Goal: Task Accomplishment & Management: Use online tool/utility

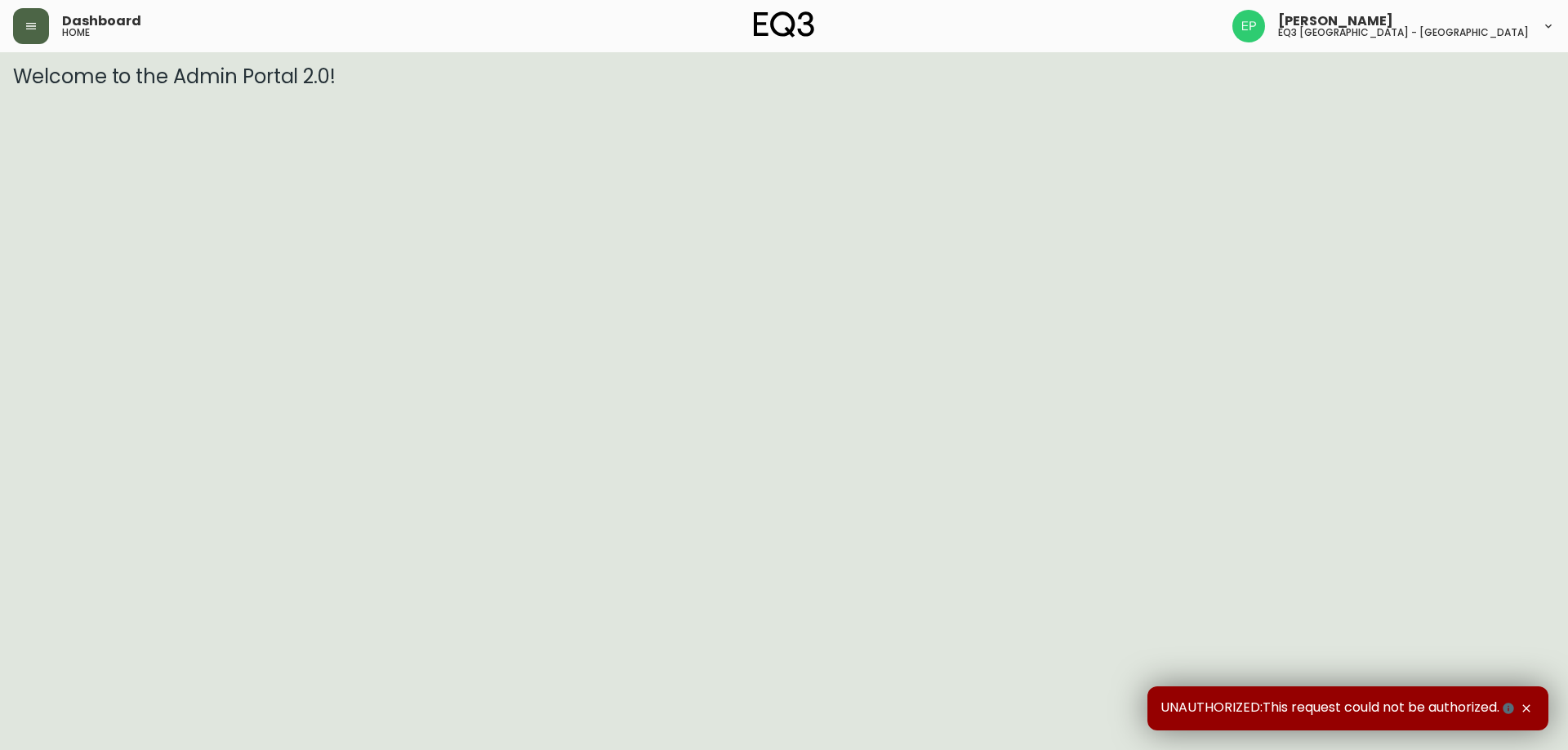
click at [13, 17] on button "button" at bounding box center [30, 26] width 36 height 36
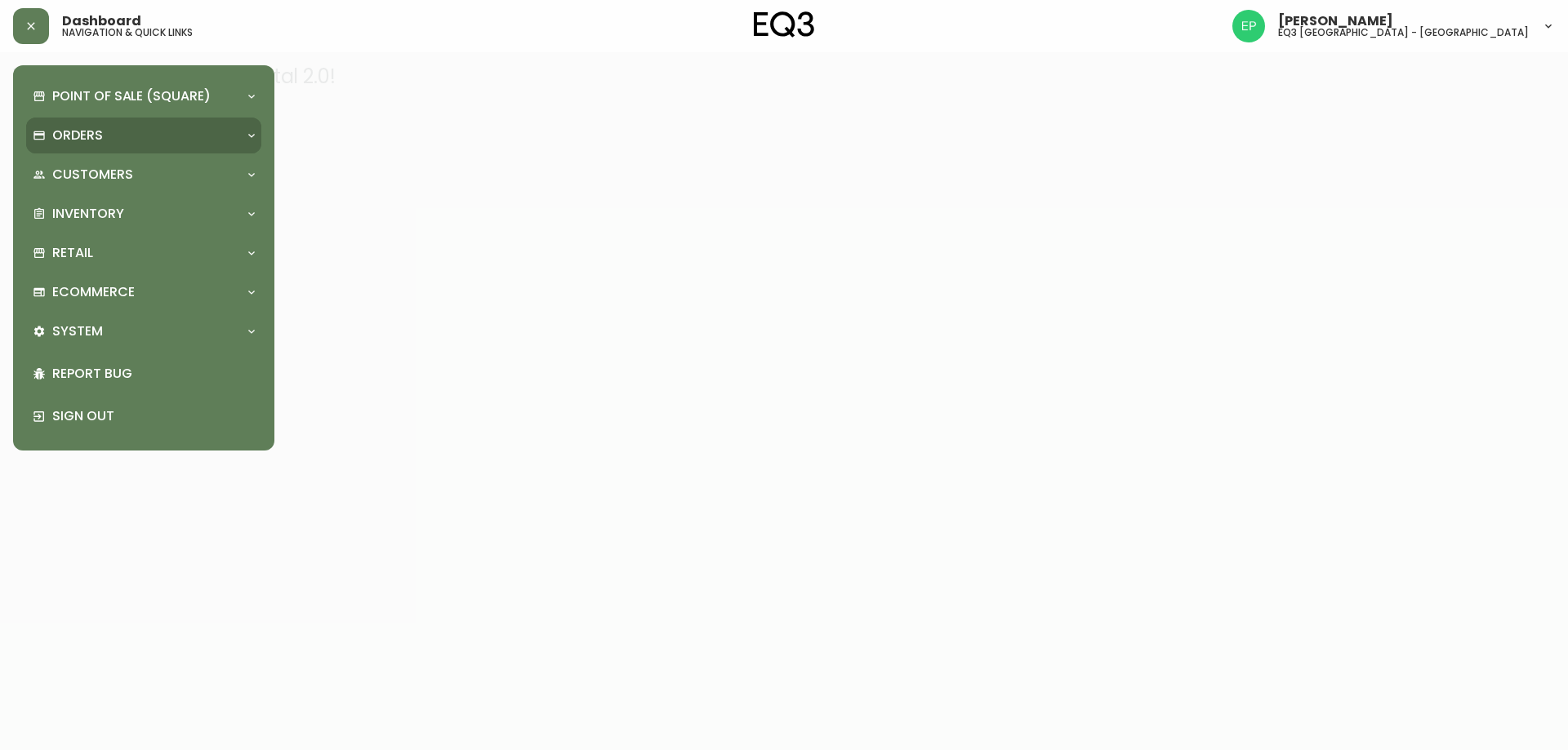
click at [90, 137] on p "Orders" at bounding box center [78, 135] width 51 height 18
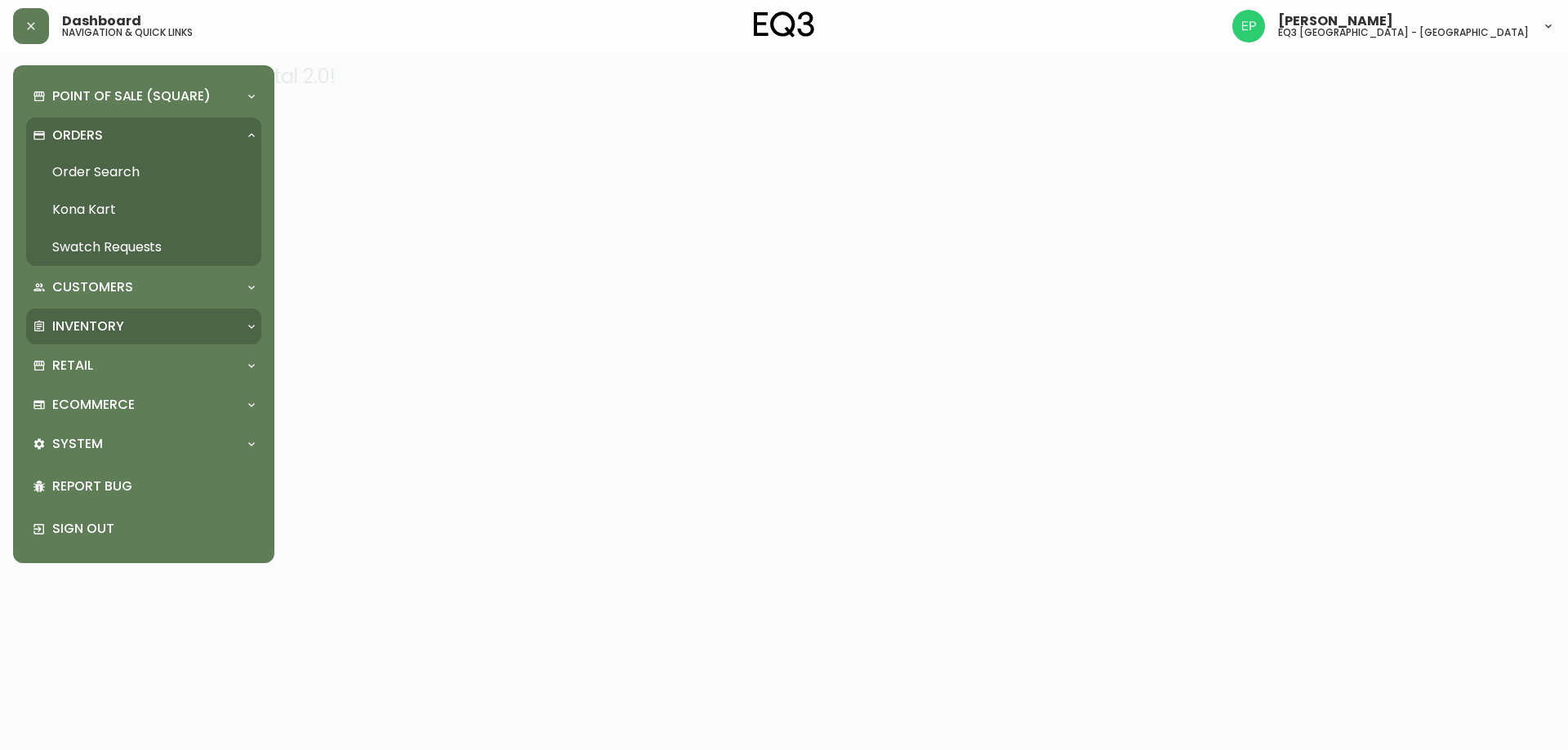
click at [116, 316] on div "Inventory" at bounding box center [143, 326] width 235 height 36
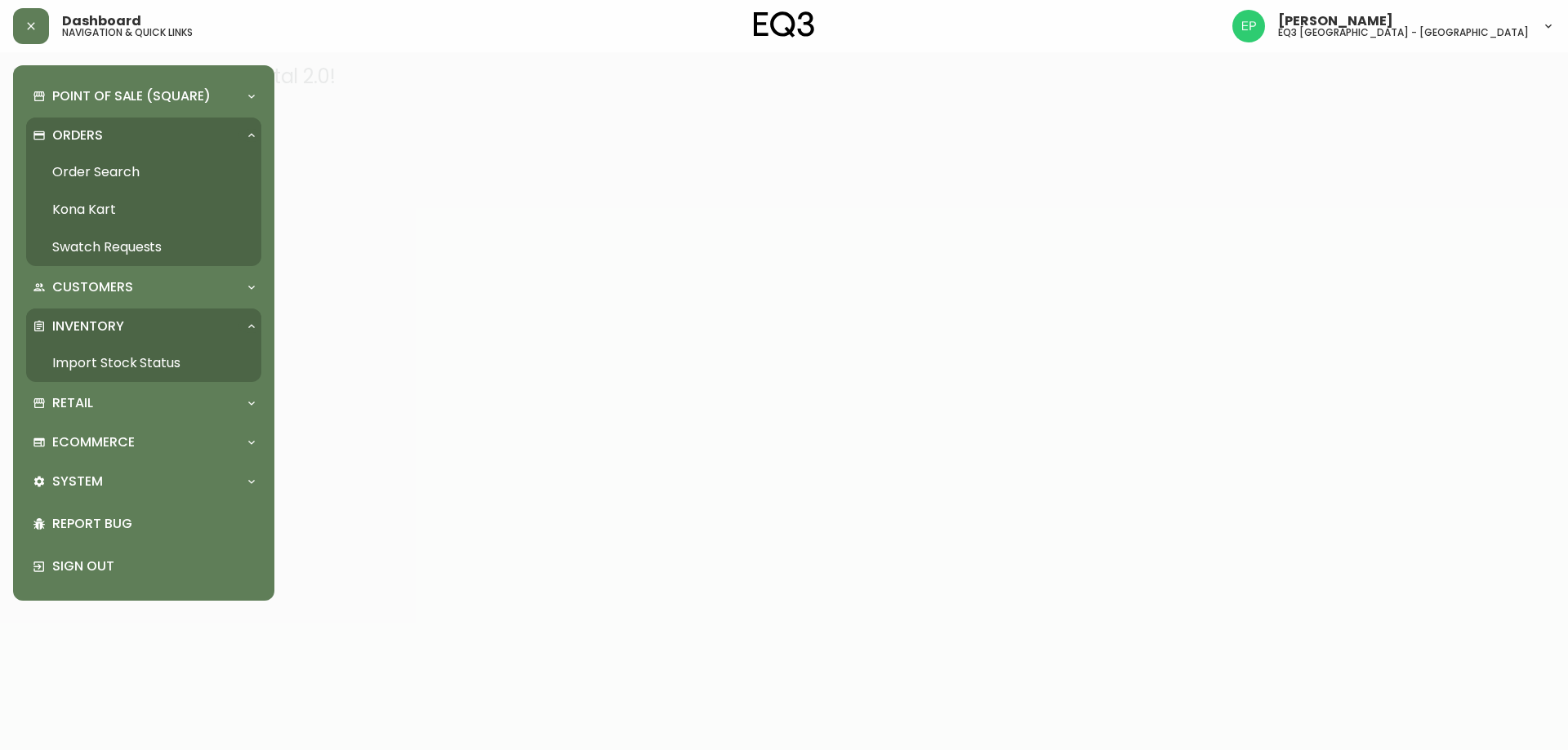
click at [95, 361] on link "Import Stock Status" at bounding box center [143, 363] width 235 height 38
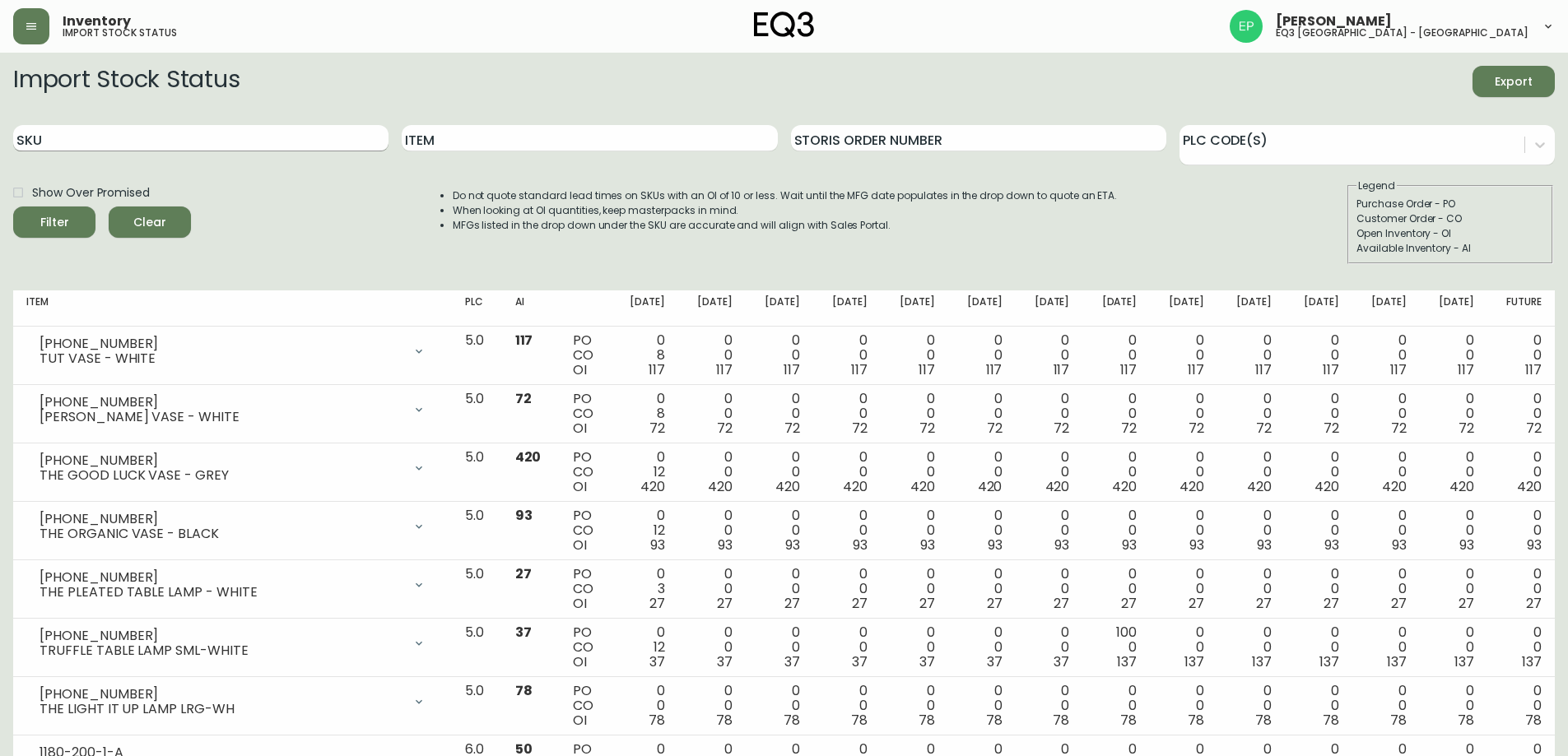
click at [148, 146] on input "SKU" at bounding box center [201, 138] width 376 height 26
paste input "3020-357-13-A"
click at [13, 206] on button "Filter" at bounding box center [54, 222] width 82 height 31
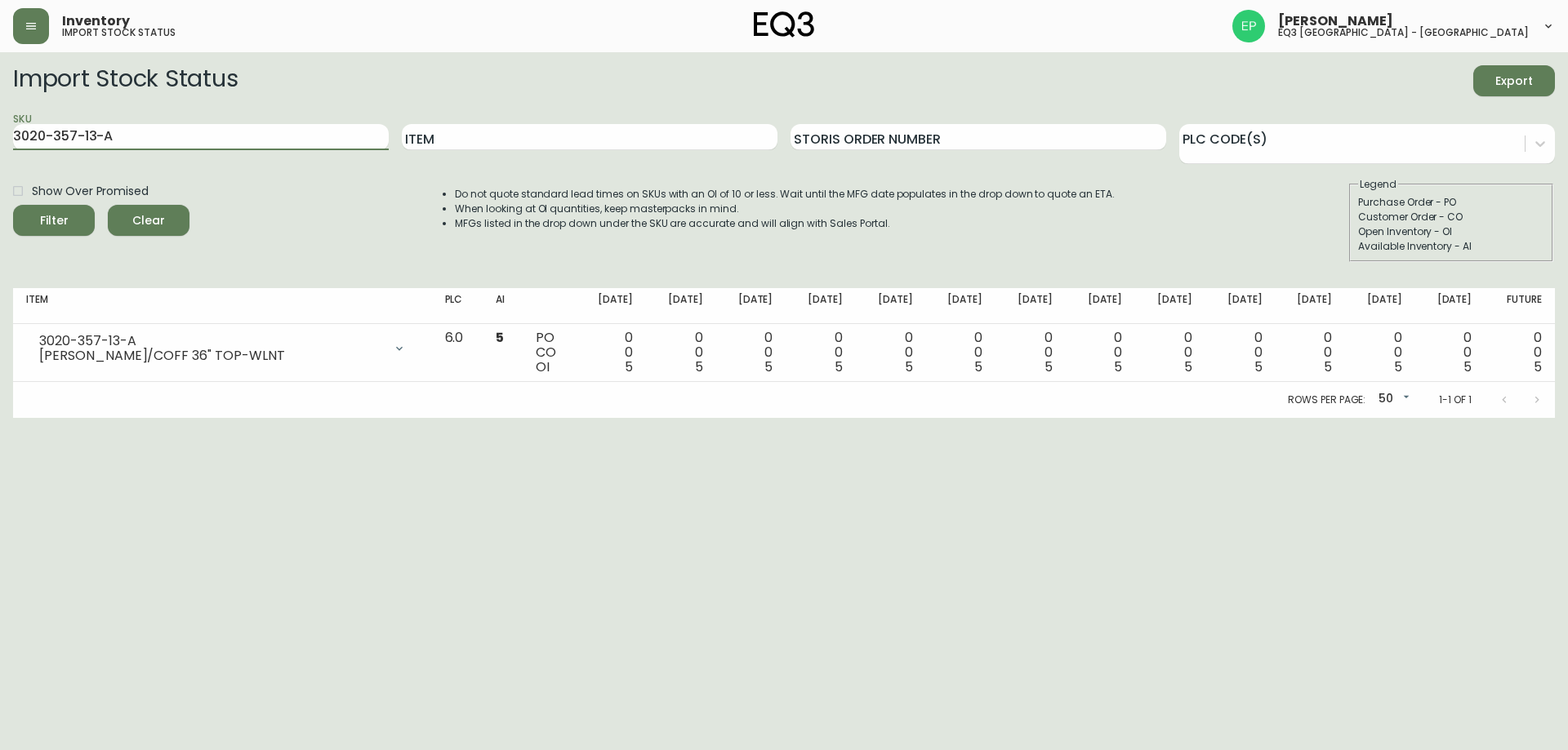
drag, startPoint x: 158, startPoint y: 132, endPoint x: 0, endPoint y: 128, distance: 158.1
click at [0, 128] on main "Import Stock Status Export SKU 3020-357-13-A Item Storis Order Number PLC Code(…" at bounding box center [784, 235] width 1568 height 366
paste input "1-4-B"
click at [13, 205] on button "Filter" at bounding box center [53, 220] width 82 height 31
drag, startPoint x: 162, startPoint y: 139, endPoint x: 0, endPoint y: 136, distance: 162.0
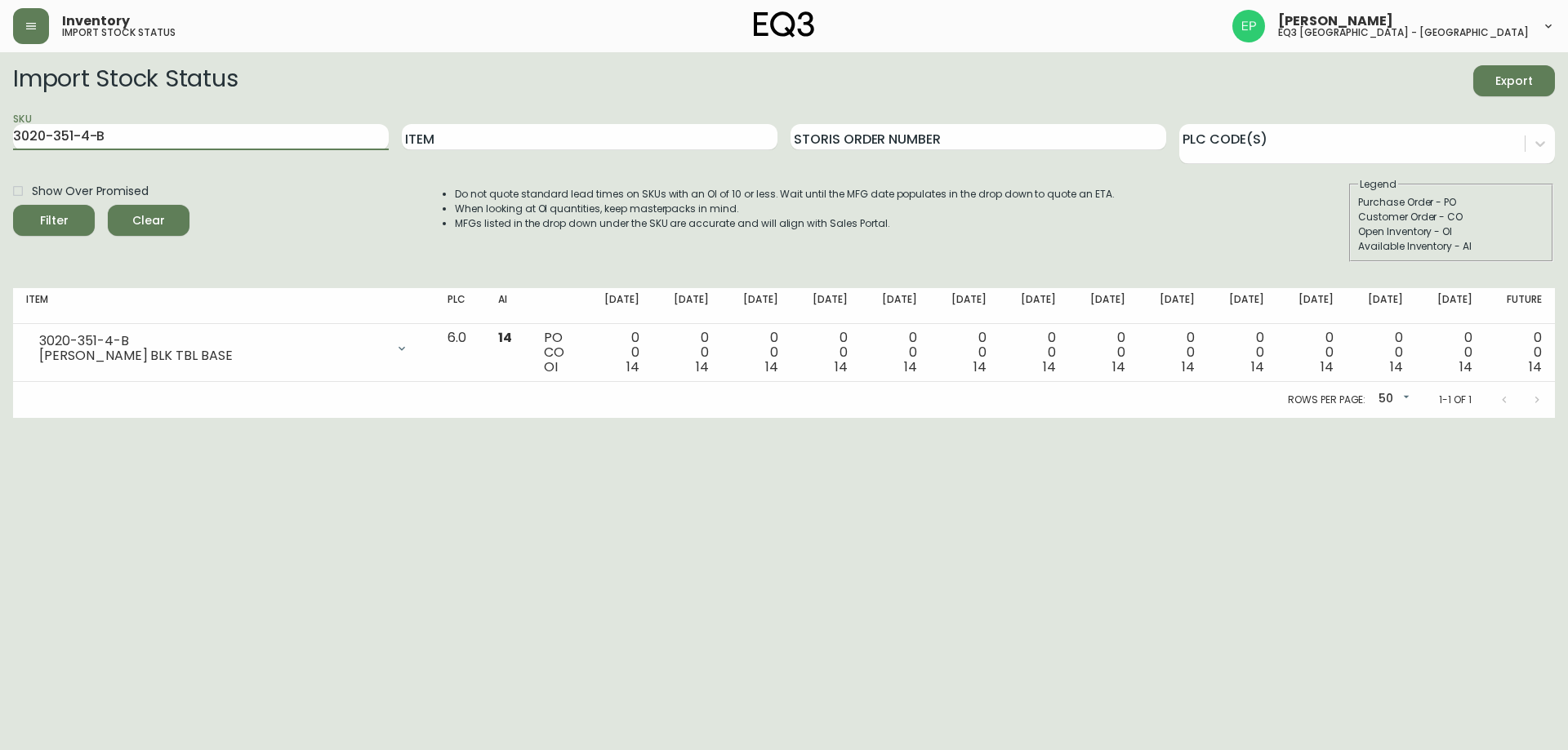
click at [0, 136] on main "Import Stock Status Export SKU 3020-351-4-B Item Storis Order Number PLC Code(s…" at bounding box center [784, 235] width 1568 height 366
paste input "[PHONE_NUMBER]"
click at [13, 205] on button "Filter" at bounding box center [53, 220] width 82 height 31
drag, startPoint x: 115, startPoint y: 142, endPoint x: 0, endPoint y: 122, distance: 116.7
click at [0, 122] on main "Import Stock Status Export SKU [PHONE_NUMBER] Item Storis Order Number PLC Code…" at bounding box center [784, 235] width 1568 height 366
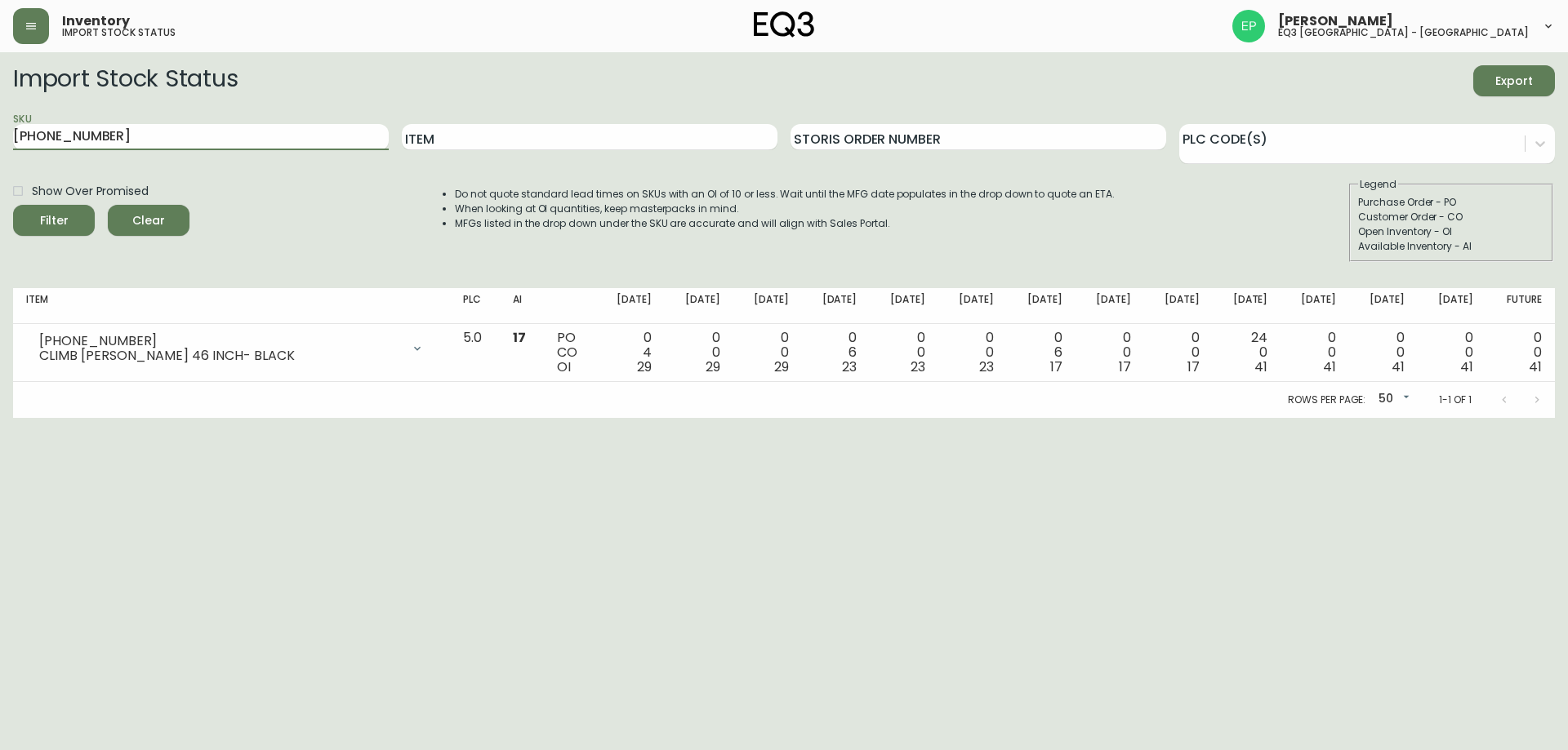
paste input "3-13"
click at [13, 205] on button "Filter" at bounding box center [53, 220] width 82 height 31
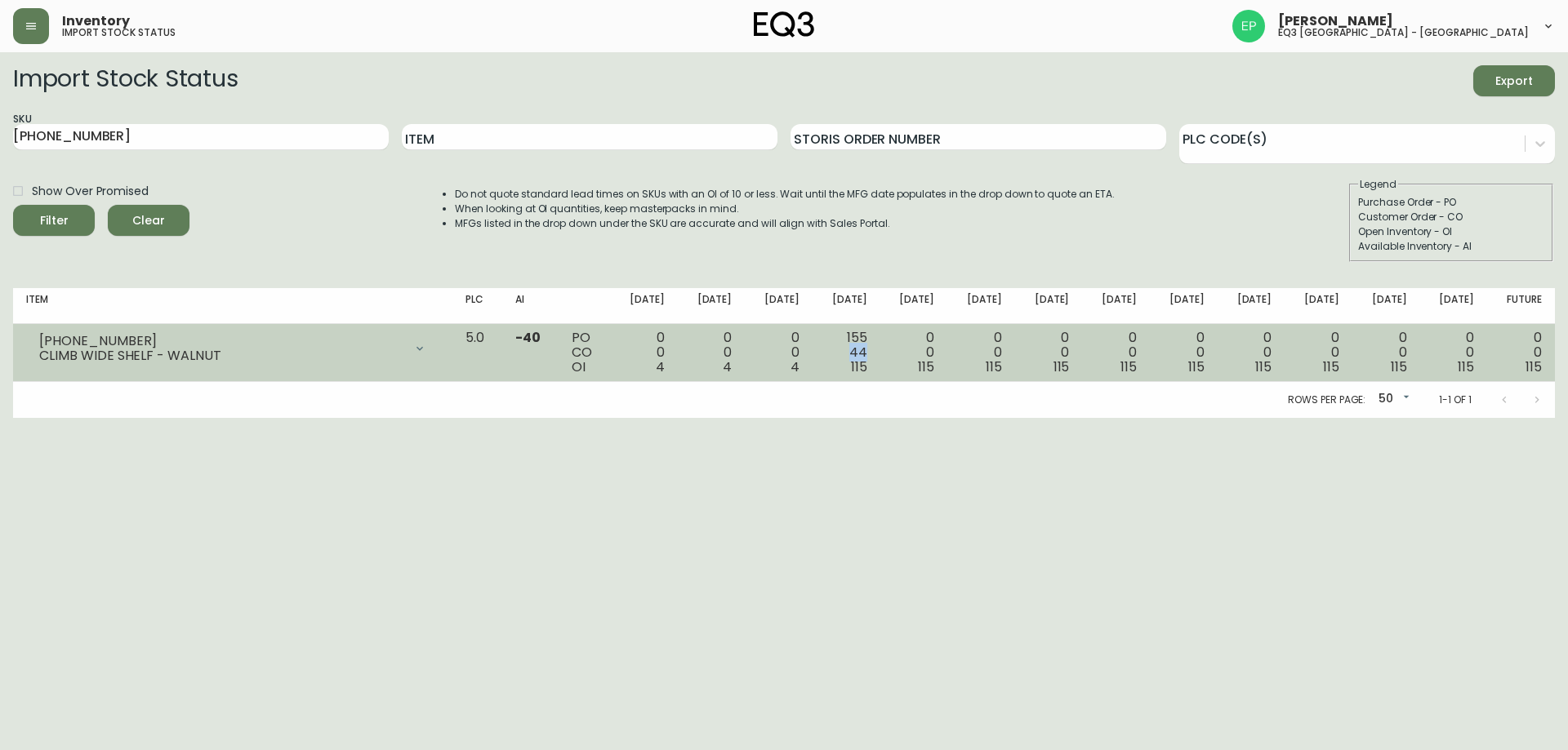
drag, startPoint x: 900, startPoint y: 346, endPoint x: 866, endPoint y: 351, distance: 34.4
click at [866, 351] on td "155 44 115" at bounding box center [846, 353] width 67 height 58
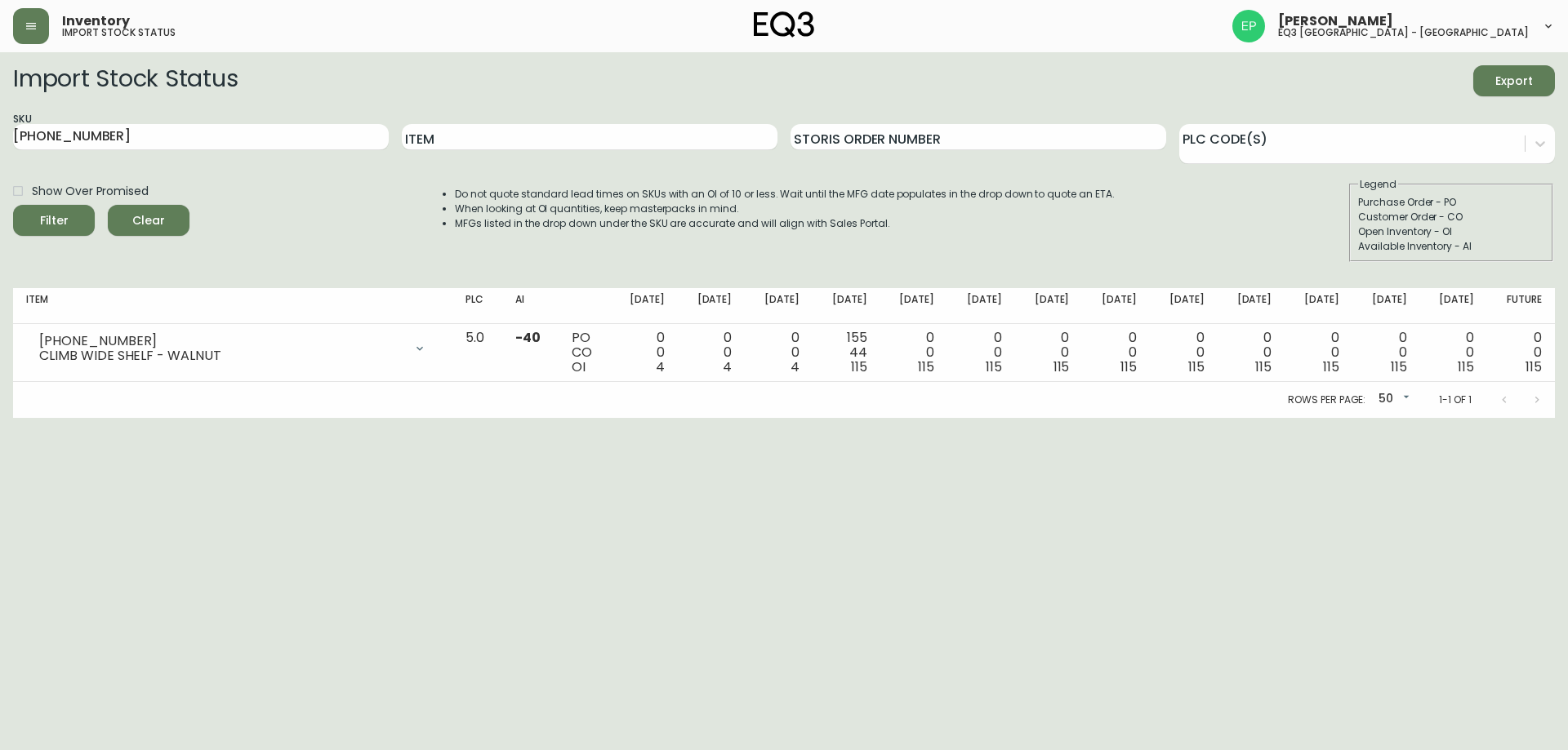
click at [823, 418] on html "Inventory import stock status [PERSON_NAME] eq3 [GEOGRAPHIC_DATA] - [GEOGRAPHIC…" at bounding box center [784, 209] width 1568 height 418
drag, startPoint x: 138, startPoint y: 132, endPoint x: 0, endPoint y: 110, distance: 139.7
click at [0, 126] on main "Import Stock Status Export SKU [PHONE_NUMBER] Item Storis Order Number PLC Code…" at bounding box center [784, 235] width 1568 height 366
paste input "8-4"
type input "[PHONE_NUMBER]"
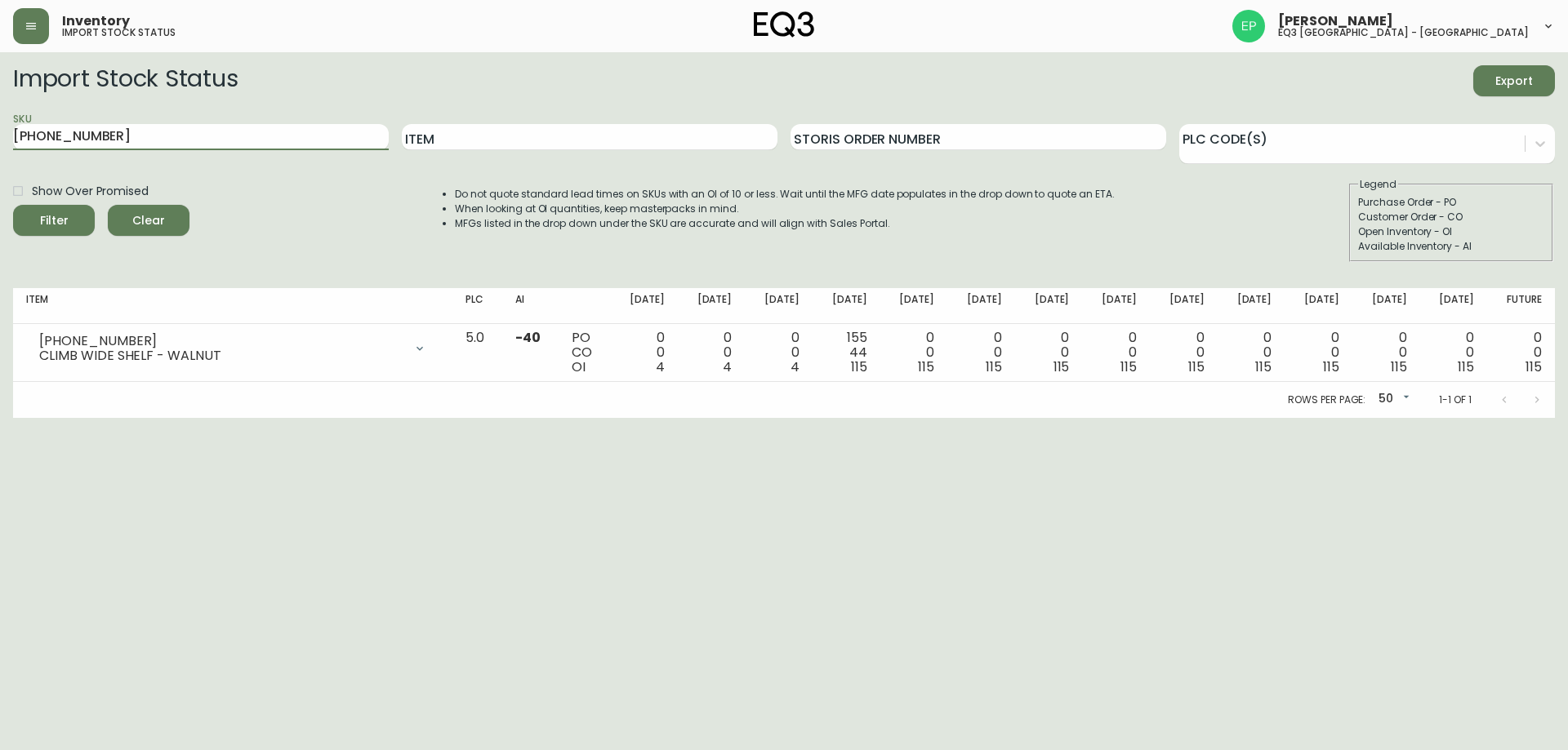
click at [13, 205] on button "Filter" at bounding box center [53, 220] width 82 height 31
